Goal: Transaction & Acquisition: Purchase product/service

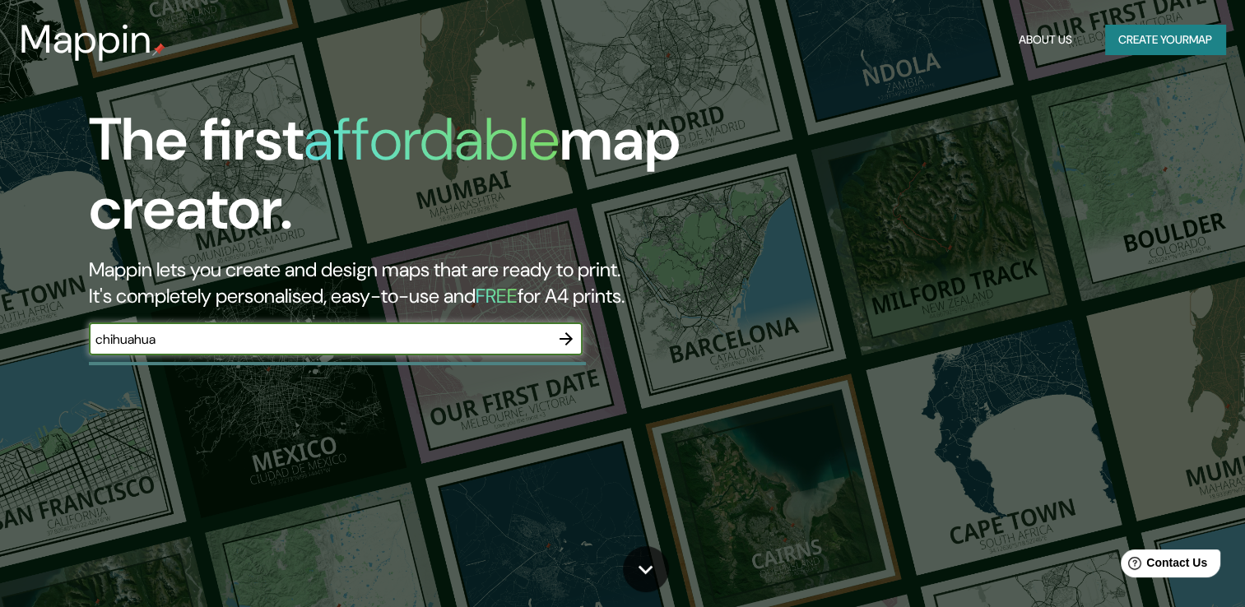
type input "chihuahua"
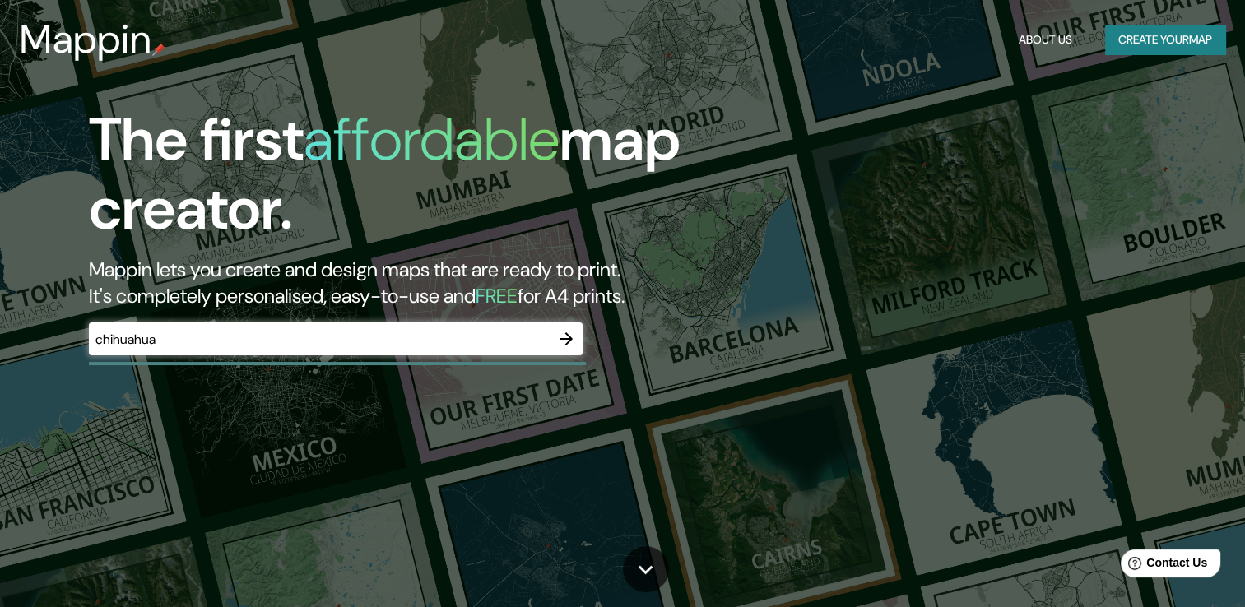
drag, startPoint x: 1125, startPoint y: 63, endPoint x: 1124, endPoint y: 48, distance: 15.7
click at [1124, 48] on div "Mappin About Us Create your map" at bounding box center [622, 39] width 1245 height 53
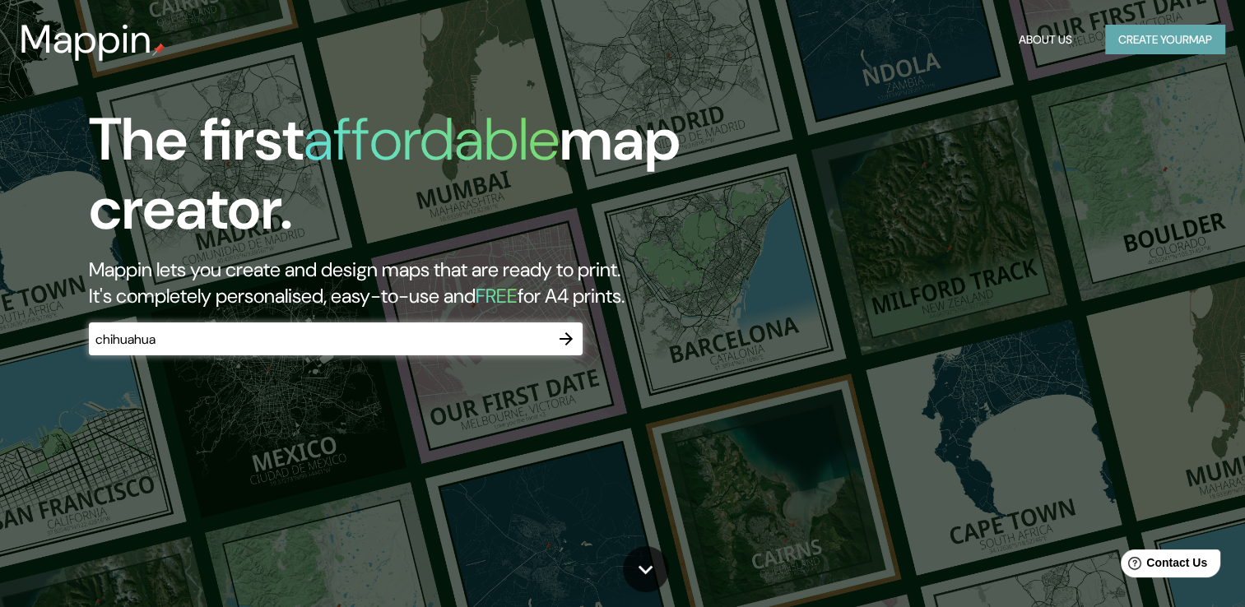
click at [1124, 48] on button "Create your map" at bounding box center [1165, 40] width 120 height 30
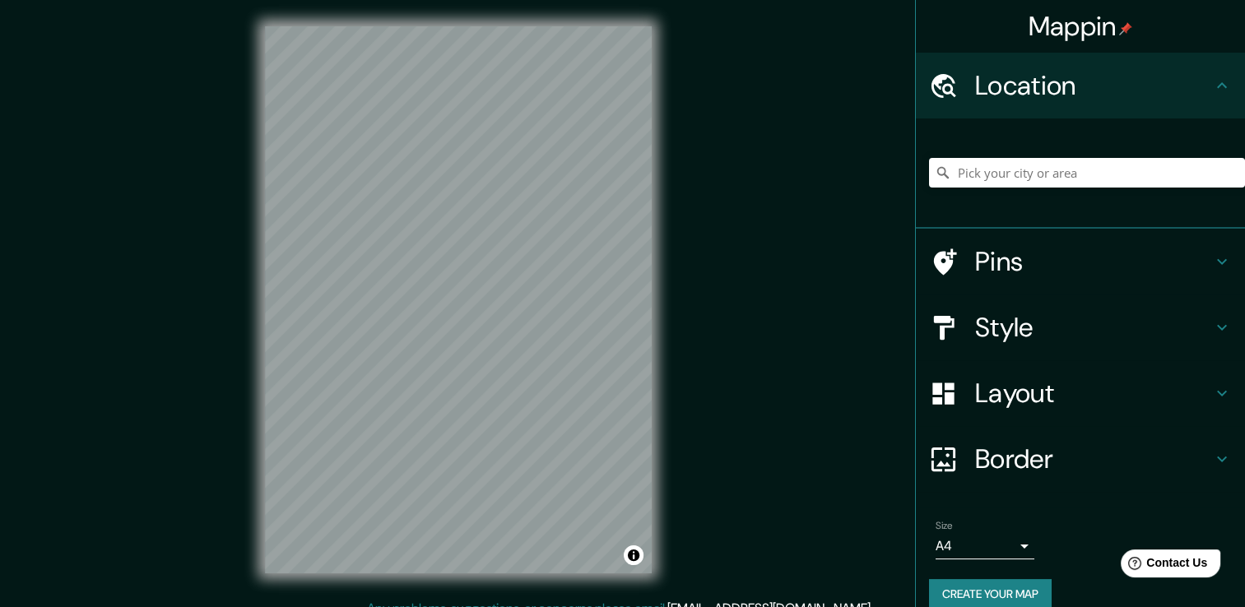
click at [660, 429] on div "© Mapbox © OpenStreetMap Improve this map" at bounding box center [459, 299] width 440 height 599
click at [1000, 170] on input "Pick your city or area" at bounding box center [1087, 173] width 316 height 30
type input "[GEOGRAPHIC_DATA], [GEOGRAPHIC_DATA]"
click at [1020, 347] on div "Style" at bounding box center [1080, 328] width 329 height 66
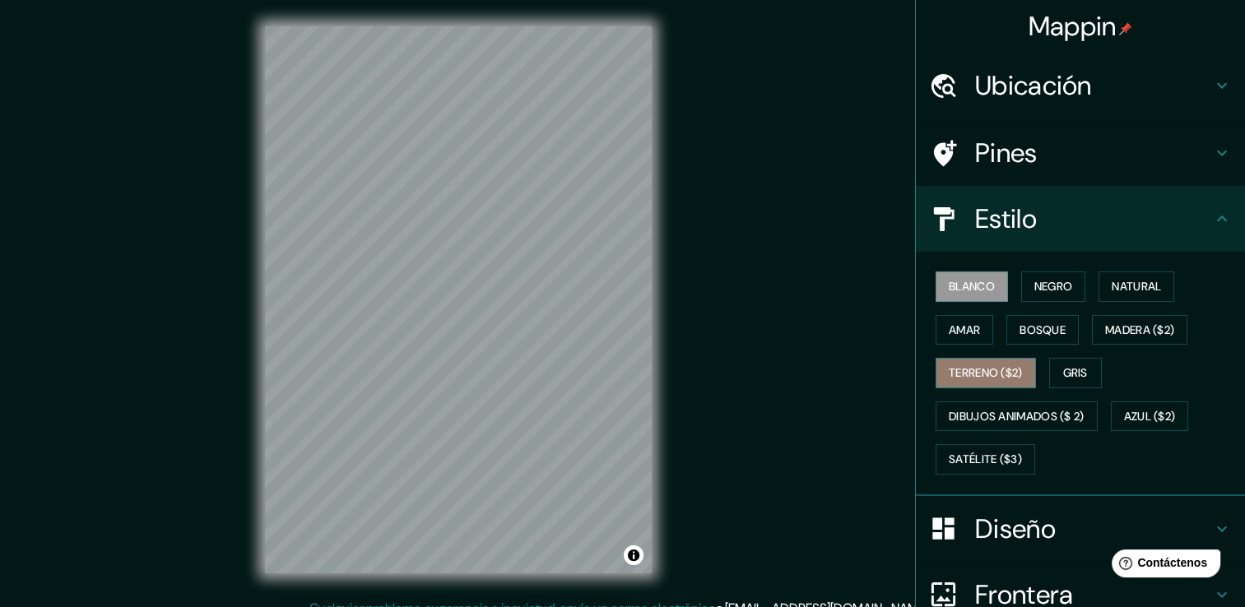
click at [975, 366] on font "Terreno ($2)" at bounding box center [986, 373] width 74 height 21
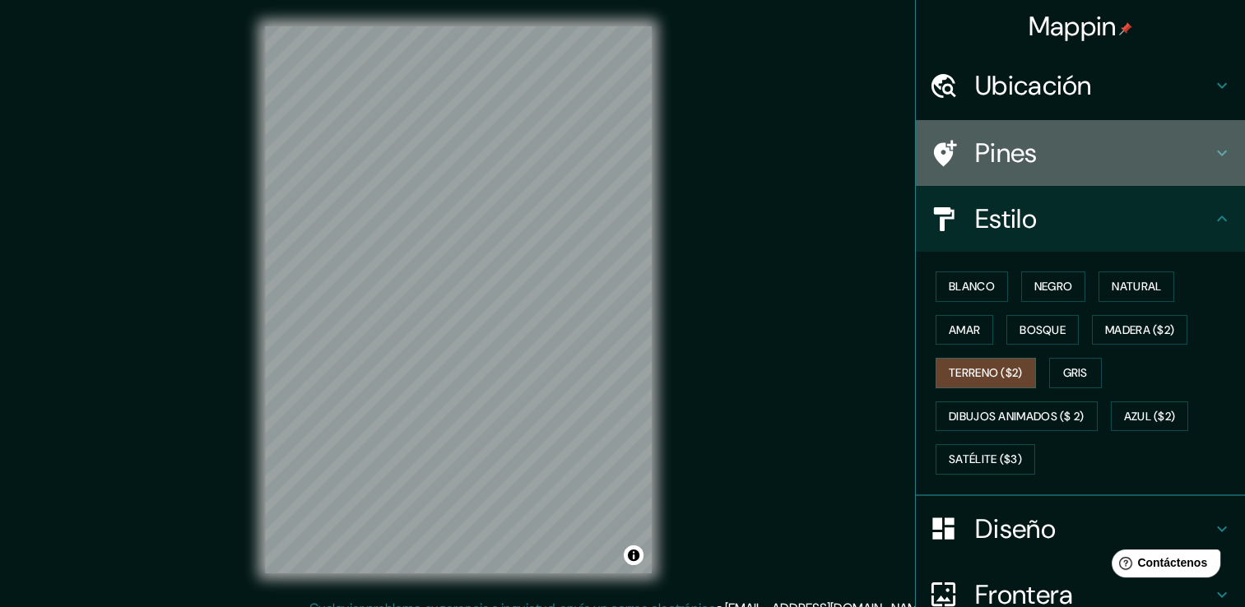
click at [1034, 152] on h4 "Pines" at bounding box center [1093, 153] width 237 height 33
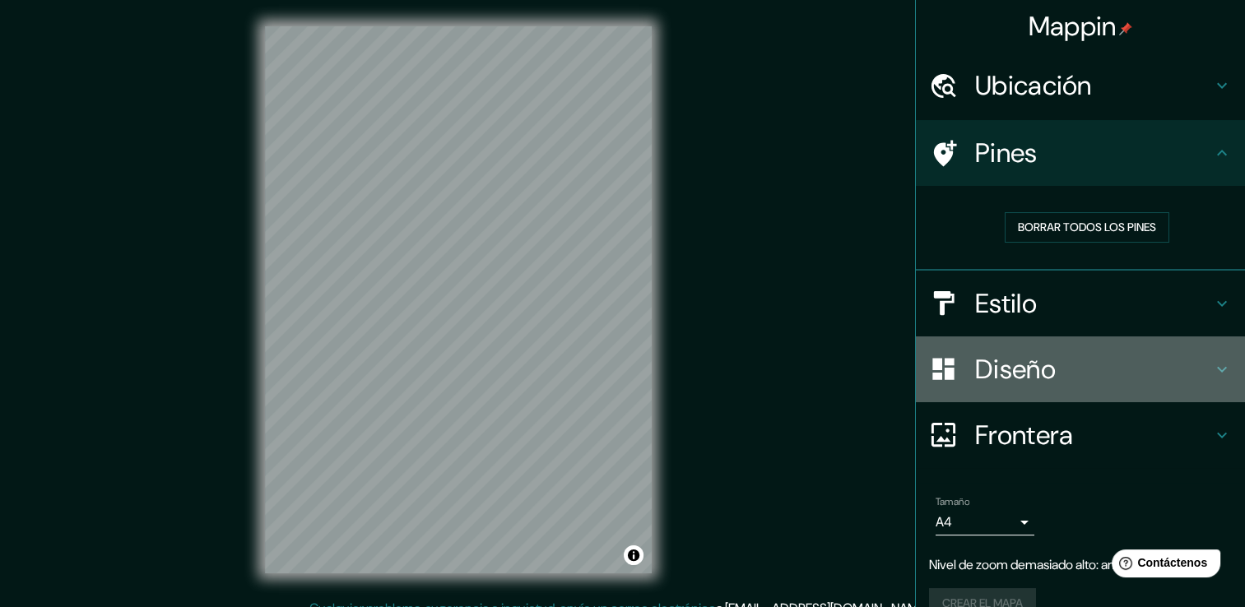
click at [1103, 353] on h4 "Diseño" at bounding box center [1093, 369] width 237 height 33
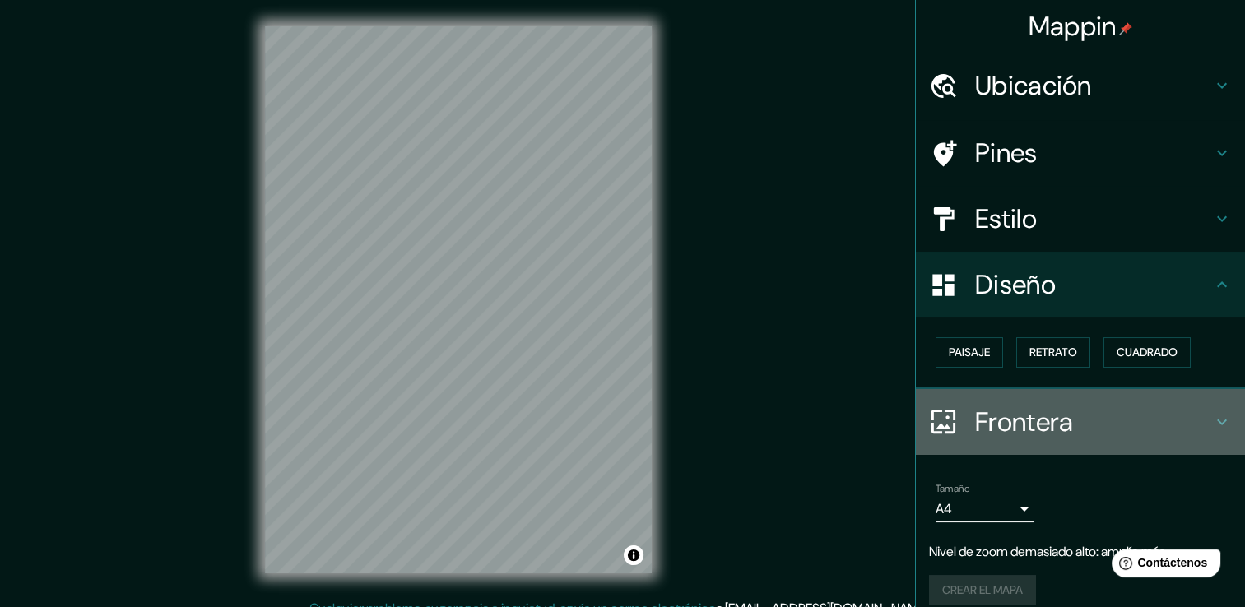
click at [1119, 410] on h4 "Frontera" at bounding box center [1093, 422] width 237 height 33
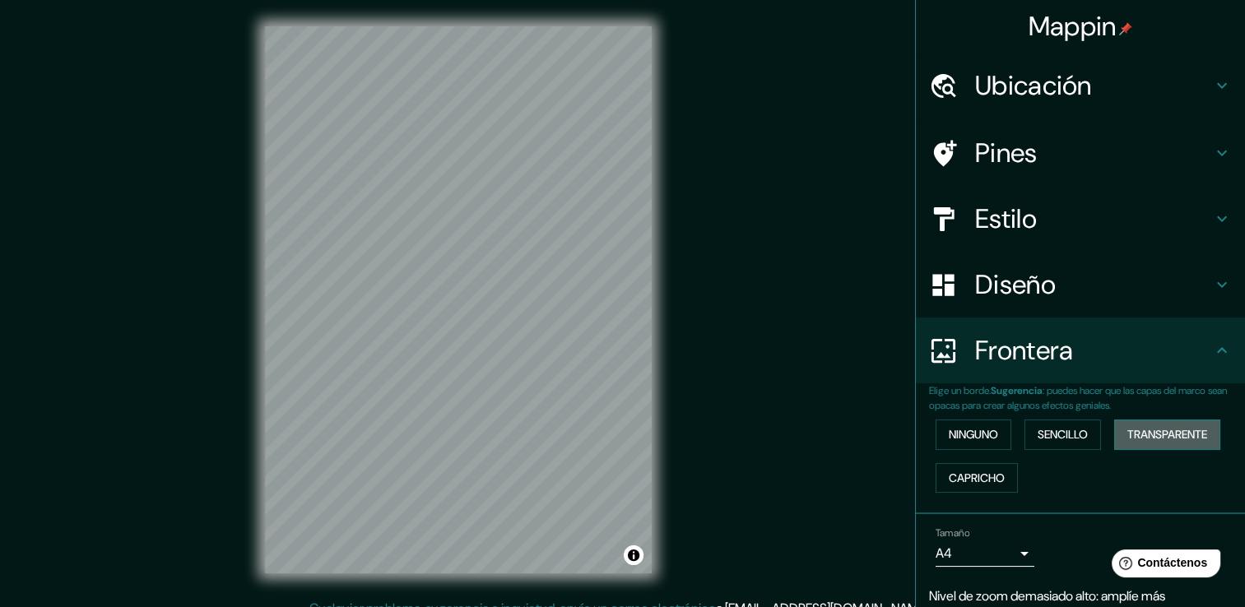
click at [1156, 425] on font "Transparente" at bounding box center [1168, 435] width 80 height 21
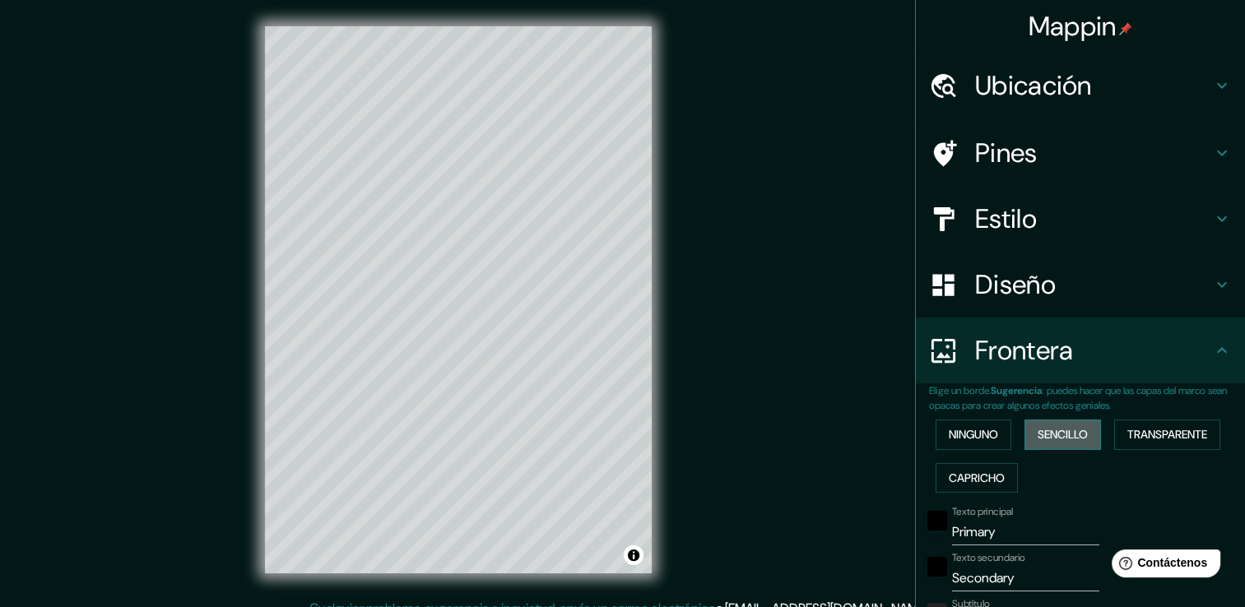
click at [1040, 432] on font "Sencillo" at bounding box center [1063, 435] width 50 height 21
